Goal: Information Seeking & Learning: Learn about a topic

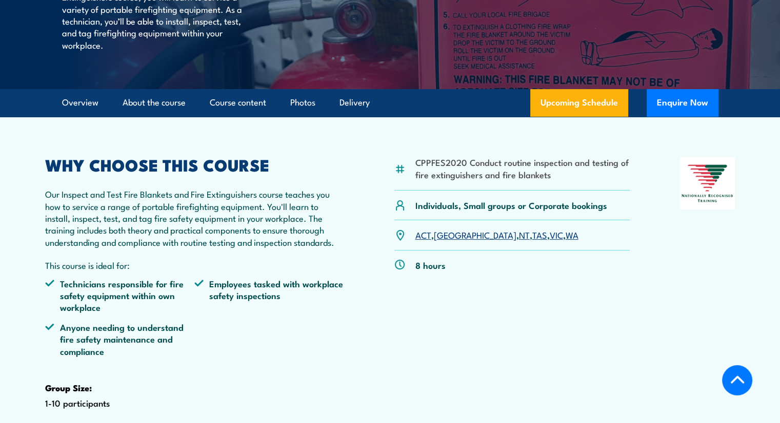
scroll to position [256, 0]
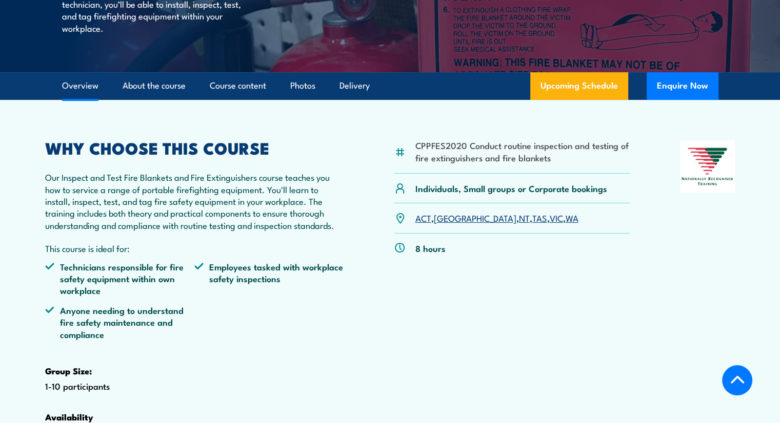
click at [105, 231] on p "Our Inspect and Test Fire Blankets and Fire Extinguishers course teaches you ho…" at bounding box center [194, 201] width 299 height 60
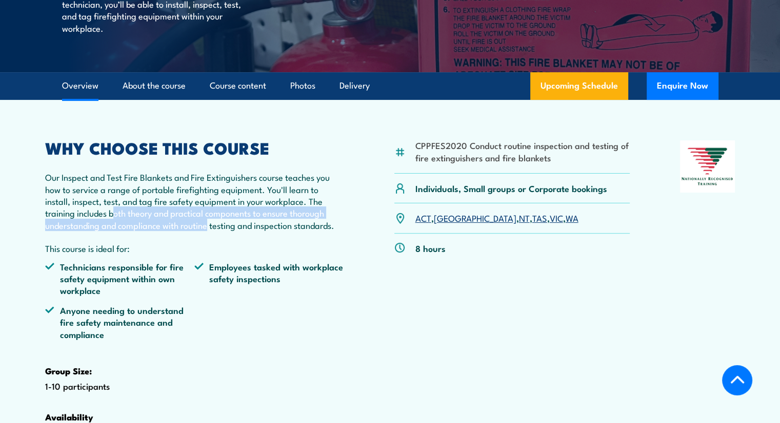
drag, startPoint x: 119, startPoint y: 238, endPoint x: 225, endPoint y: 247, distance: 106.4
click at [212, 231] on p "Our Inspect and Test Fire Blankets and Fire Extinguishers course teaches you ho…" at bounding box center [194, 201] width 299 height 60
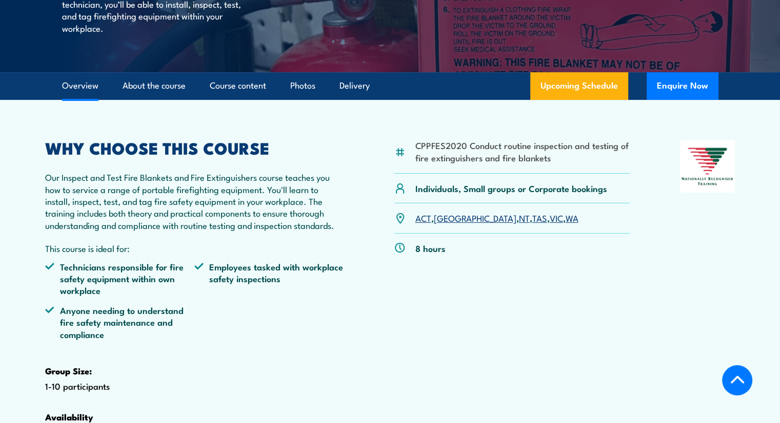
click at [134, 255] on div "WHY CHOOSE THIS COURSE Our Inspect and Test Fire Blankets and Fire Extinguisher…" at bounding box center [194, 305] width 299 height 331
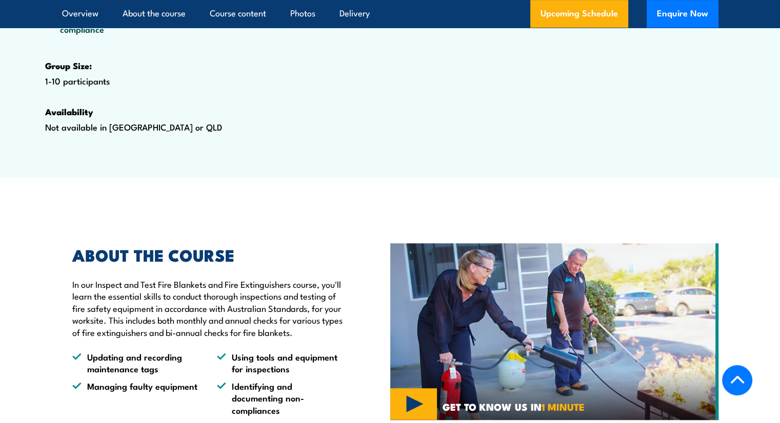
scroll to position [666, 0]
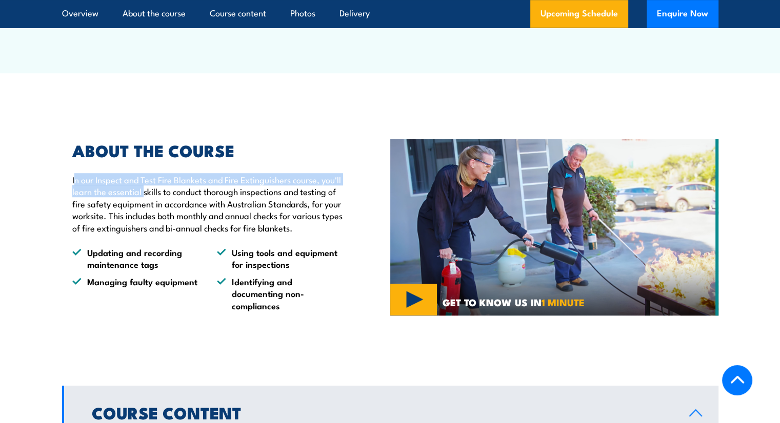
drag, startPoint x: 75, startPoint y: 207, endPoint x: 166, endPoint y: 210, distance: 90.8
click at [166, 210] on p "In our Inspect and Test Fire Blankets and Fire Extinguishers course, you'll lea…" at bounding box center [207, 204] width 271 height 60
click at [135, 222] on p "In our Inspect and Test Fire Blankets and Fire Extinguishers course, you'll lea…" at bounding box center [207, 204] width 271 height 60
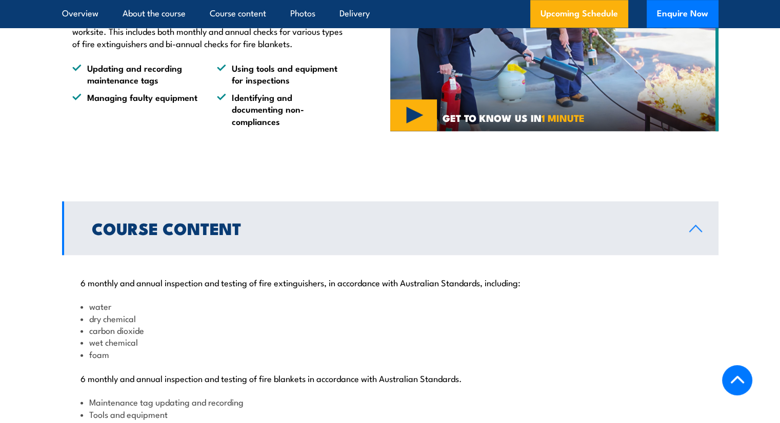
scroll to position [923, 0]
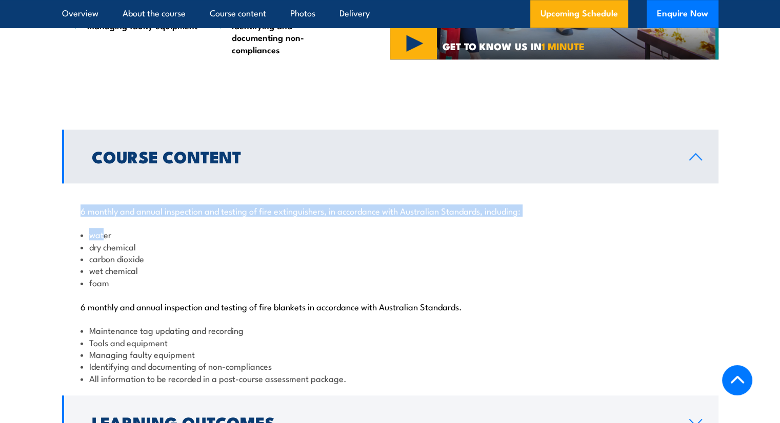
drag, startPoint x: 76, startPoint y: 251, endPoint x: 171, endPoint y: 254, distance: 94.8
click at [150, 254] on div "6 monthly and annual inspection and testing of fire extinguishers, in accordanc…" at bounding box center [390, 288] width 656 height 210
click at [150, 262] on div "6 monthly and annual inspection and testing of fire extinguishers, in accordanc…" at bounding box center [390, 288] width 656 height 210
click at [129, 240] on li "water" at bounding box center [389, 235] width 619 height 12
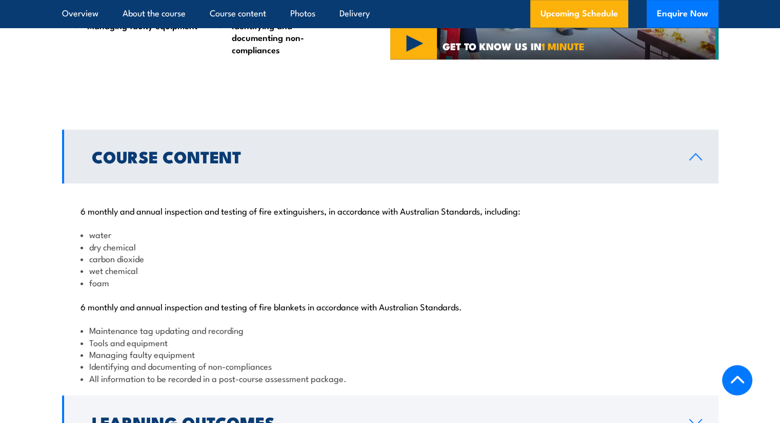
click at [127, 253] on li "dry chemical" at bounding box center [389, 247] width 619 height 12
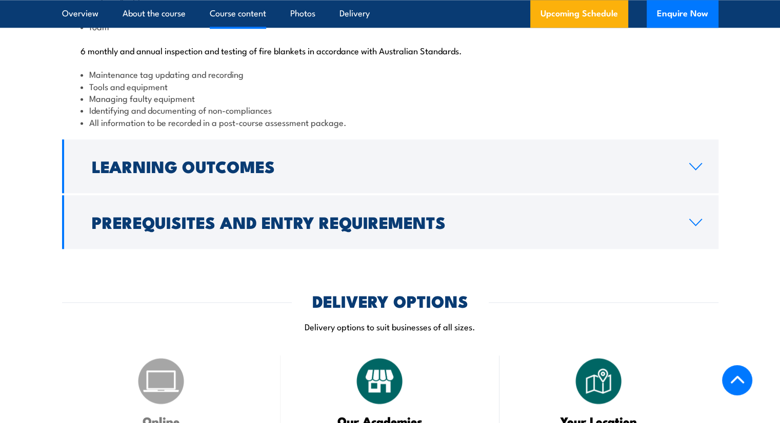
click at [657, 173] on h2 "Learning Outcomes" at bounding box center [382, 166] width 581 height 14
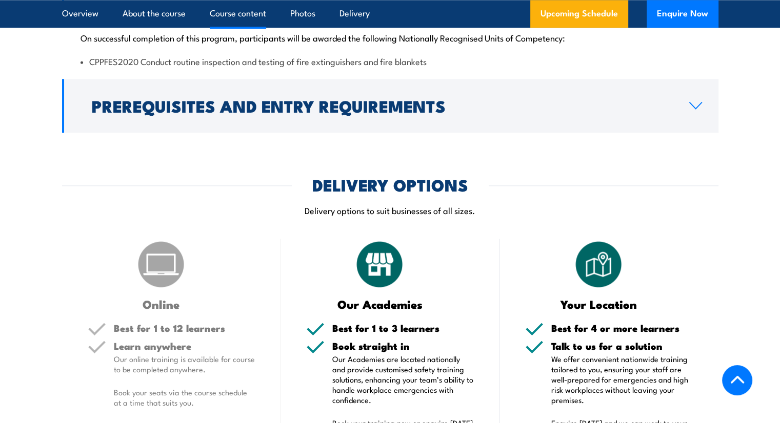
scroll to position [998, 0]
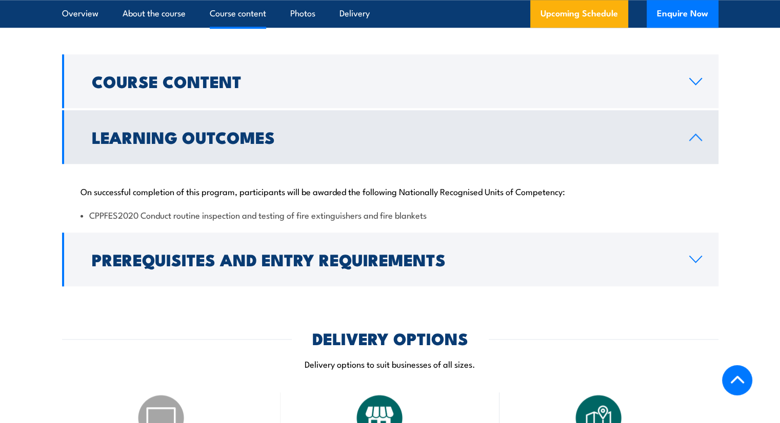
click at [308, 267] on h2 "Prerequisites and Entry Requirements" at bounding box center [382, 259] width 581 height 14
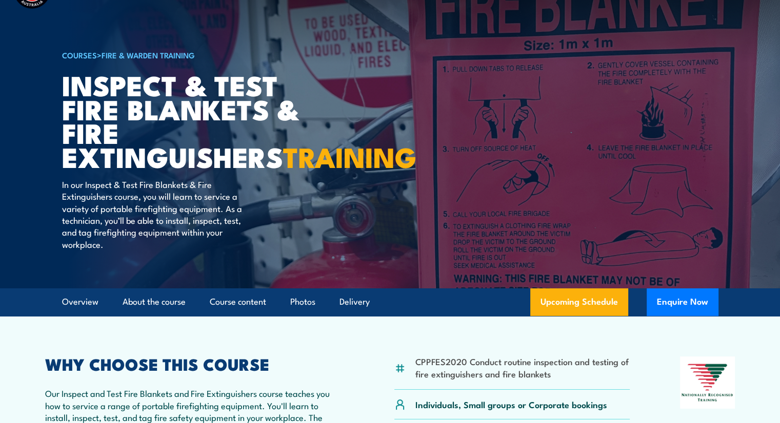
scroll to position [0, 0]
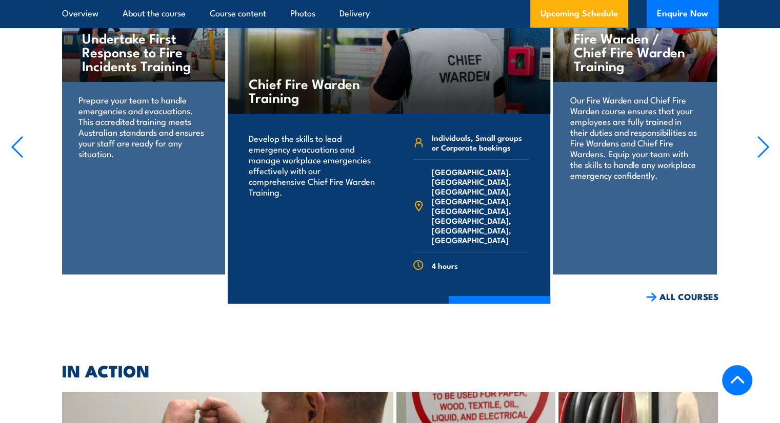
scroll to position [3690, 0]
